Goal: Task Accomplishment & Management: Use online tool/utility

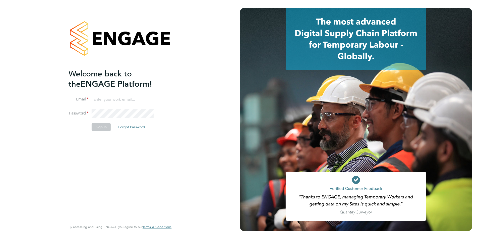
click at [108, 99] on input at bounding box center [123, 99] width 62 height 9
type input "tim.finnegan@prsjobs.com"
click at [99, 127] on button "Sign In" at bounding box center [101, 127] width 19 height 8
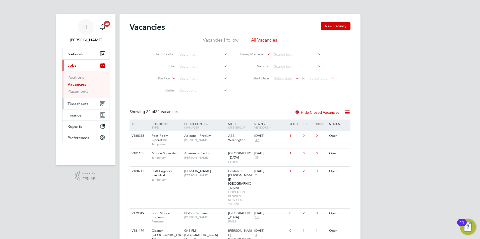
click at [86, 105] on span "Timesheets" at bounding box center [77, 104] width 21 height 5
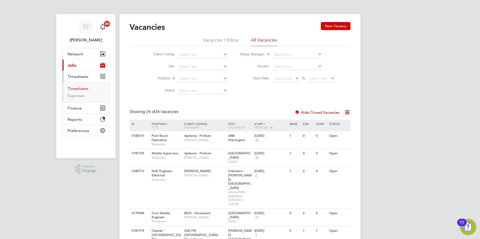
click at [79, 88] on link "Timesheets" at bounding box center [77, 88] width 21 height 5
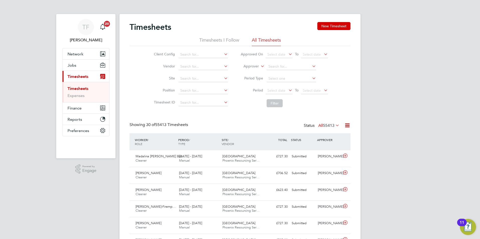
click at [259, 66] on icon at bounding box center [259, 65] width 0 height 5
click at [245, 72] on li "Worker" at bounding box center [246, 72] width 25 height 7
click at [277, 67] on input at bounding box center [290, 66] width 49 height 7
type input "[PERSON_NAME]"
